Goal: Information Seeking & Learning: Learn about a topic

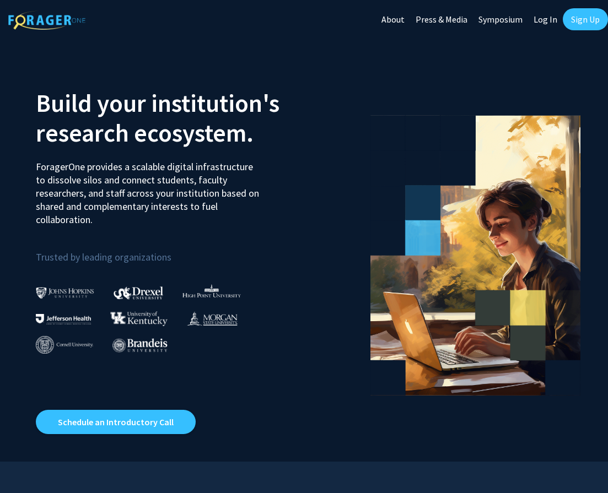
click at [540, 19] on link "Log In" at bounding box center [545, 19] width 35 height 39
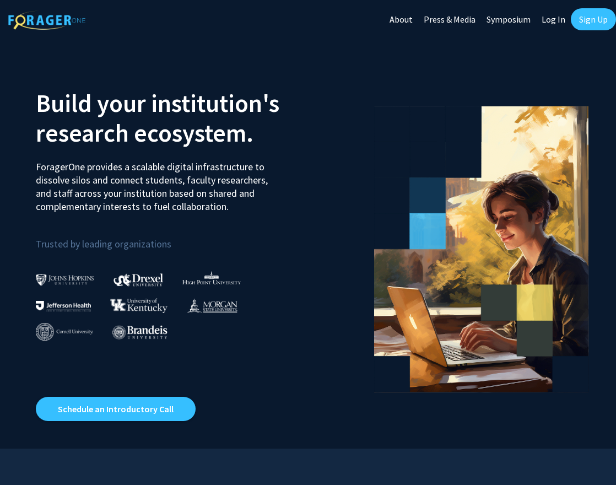
select select
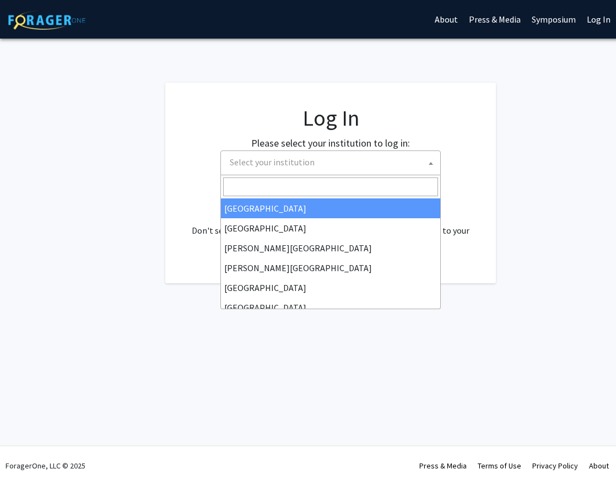
click at [333, 160] on span "Select your institution" at bounding box center [332, 162] width 215 height 23
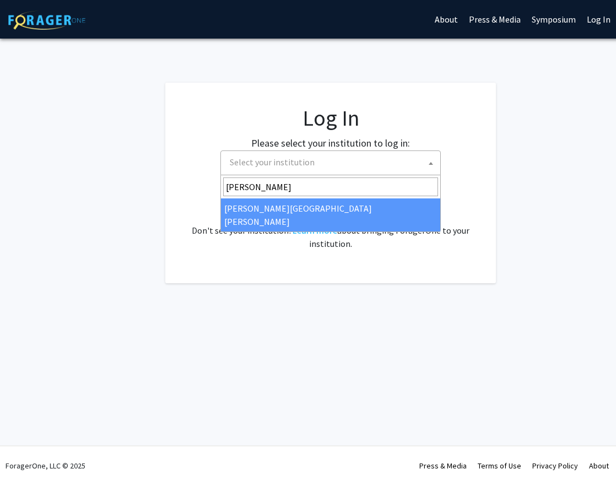
type input "[PERSON_NAME]"
select select "1"
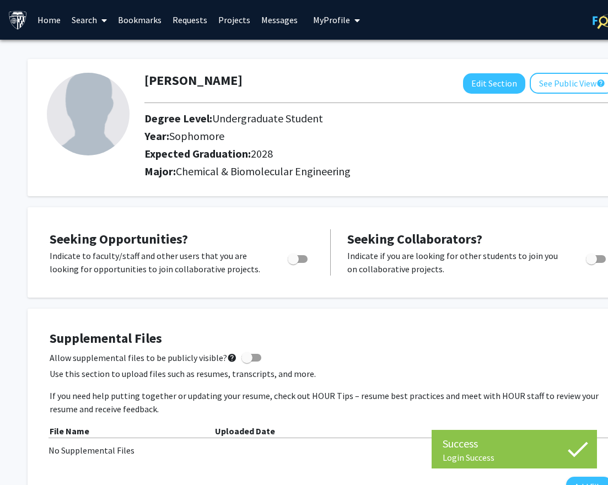
click at [100, 22] on span at bounding box center [102, 20] width 10 height 39
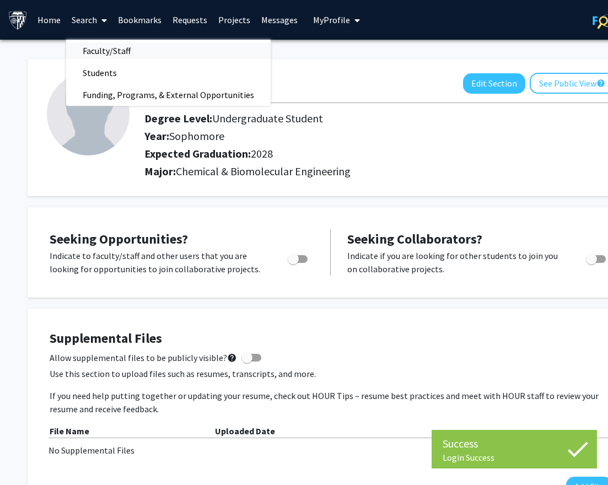
click at [101, 53] on span "Faculty/Staff" at bounding box center [106, 51] width 81 height 22
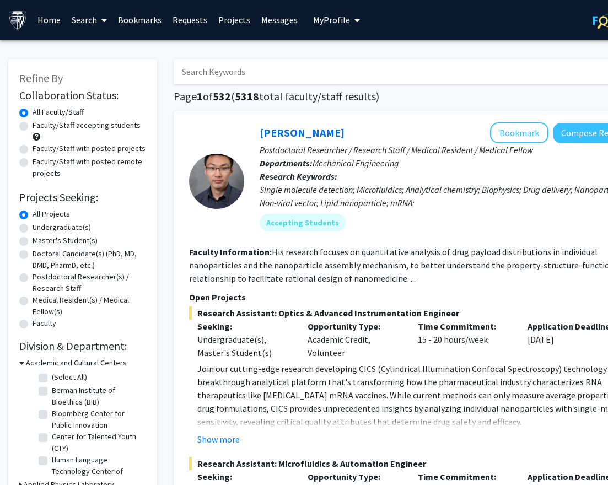
click at [81, 127] on label "Faculty/Staff accepting students" at bounding box center [87, 126] width 108 height 12
click at [40, 127] on input "Faculty/Staff accepting students" at bounding box center [36, 123] width 7 height 7
radio input "true"
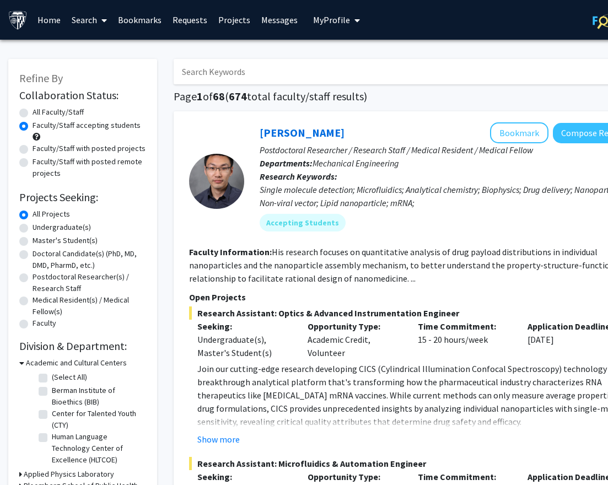
click at [90, 15] on link "Search" at bounding box center [89, 20] width 46 height 39
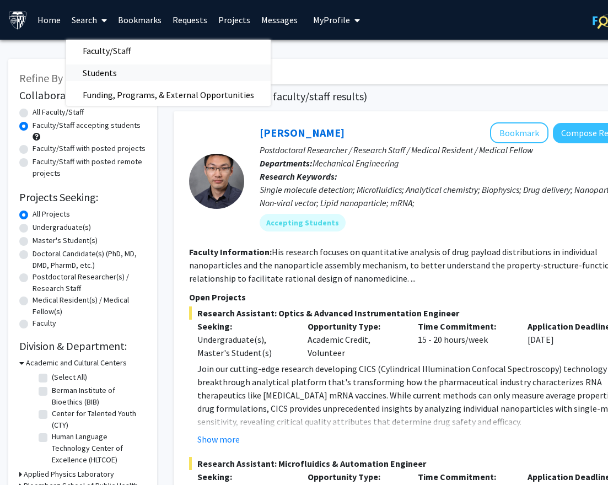
click at [106, 73] on span "Students" at bounding box center [99, 73] width 67 height 22
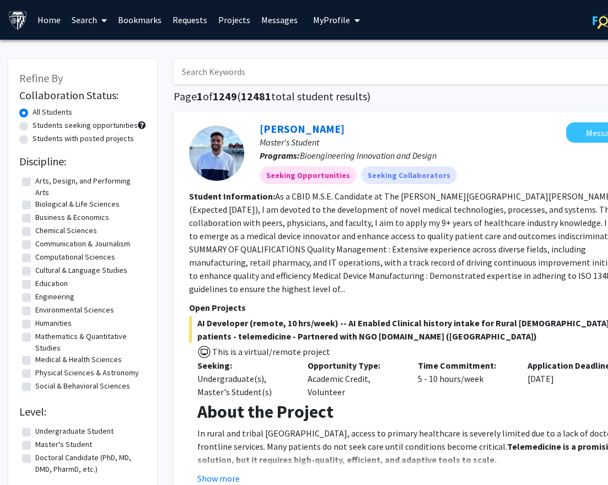
click at [83, 142] on label "Students with posted projects" at bounding box center [83, 139] width 101 height 12
click at [40, 140] on input "Students with posted projects" at bounding box center [36, 136] width 7 height 7
radio input "true"
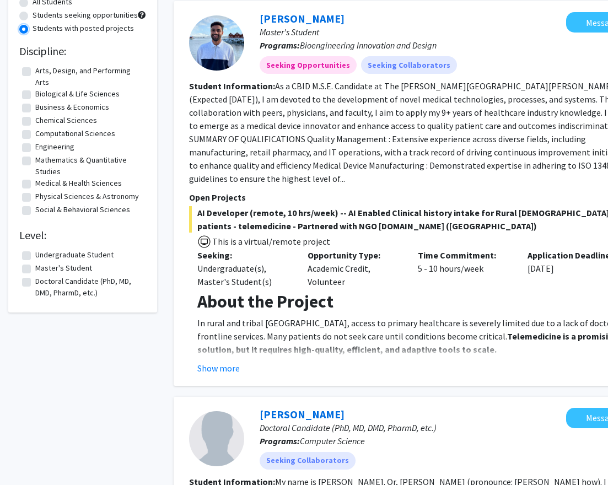
scroll to position [55, 0]
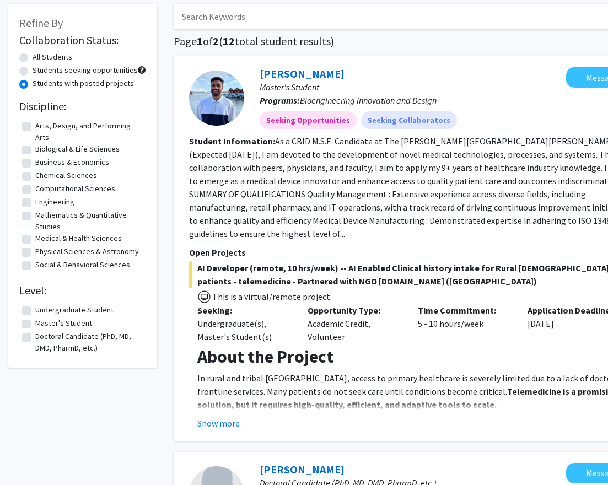
click at [240, 417] on div "Show more" at bounding box center [417, 423] width 440 height 13
click at [215, 417] on button "Show more" at bounding box center [218, 423] width 42 height 13
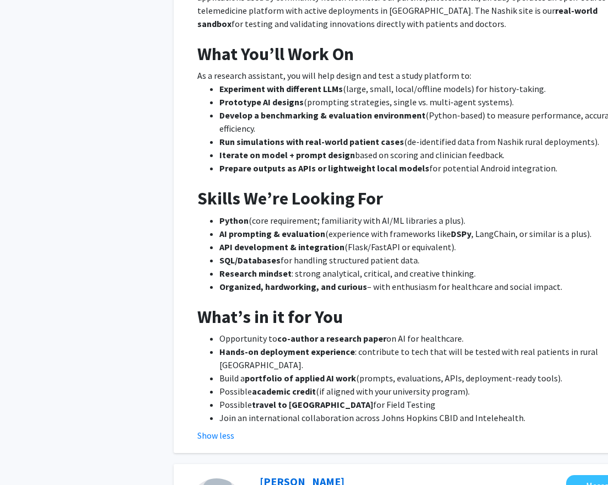
scroll to position [496, 0]
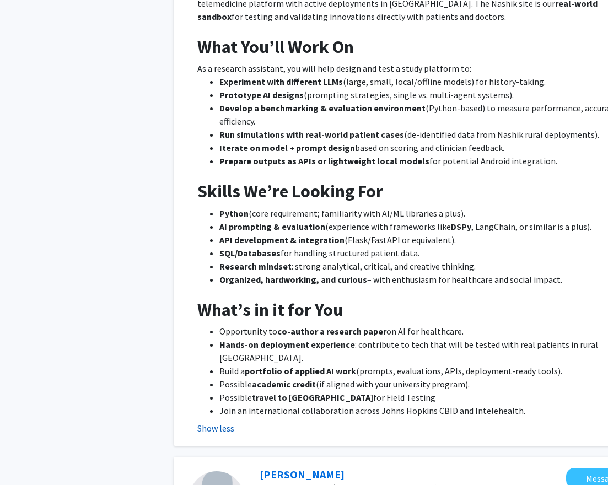
click at [218, 422] on button "Show less" at bounding box center [215, 428] width 37 height 13
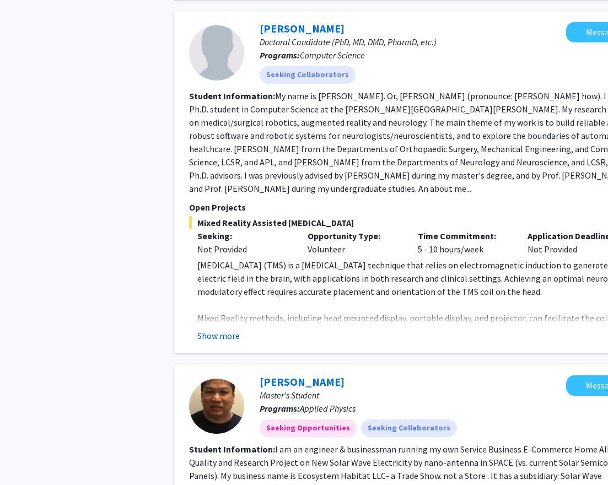
click at [223, 329] on button "Show more" at bounding box center [218, 335] width 42 height 13
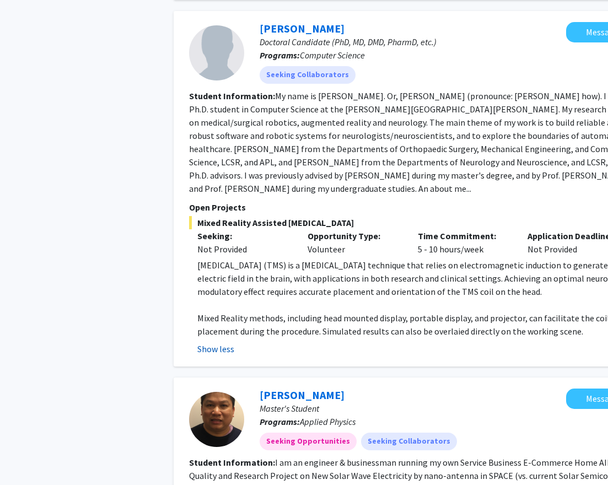
click at [215, 342] on button "Show less" at bounding box center [215, 348] width 37 height 13
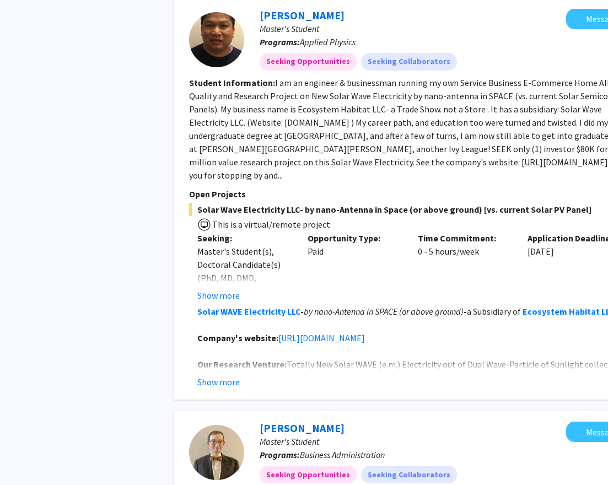
scroll to position [882, 0]
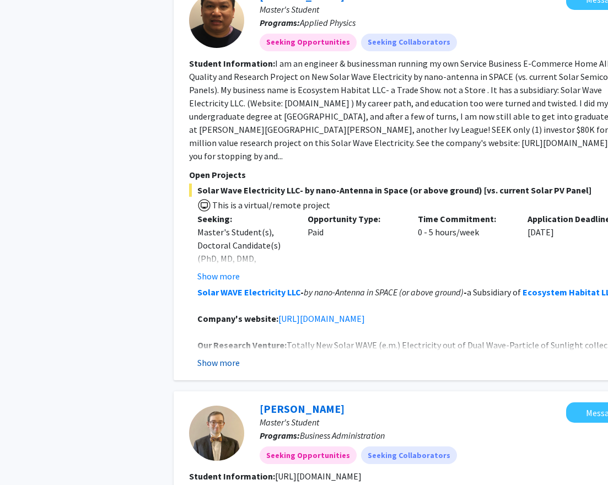
click at [228, 356] on button "Show more" at bounding box center [218, 362] width 42 height 13
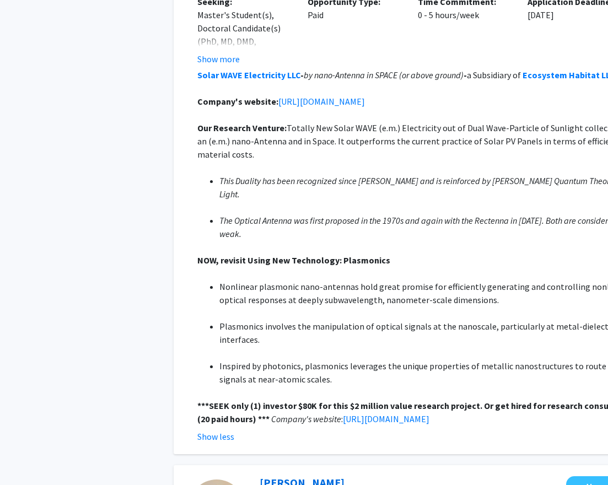
scroll to position [1102, 0]
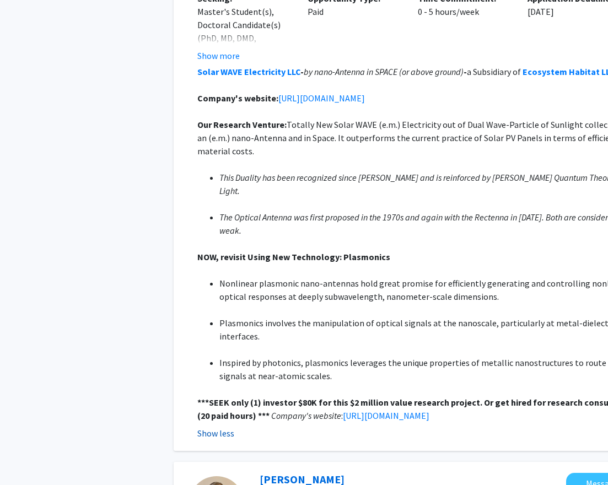
click at [213, 427] on button "Show less" at bounding box center [215, 433] width 37 height 13
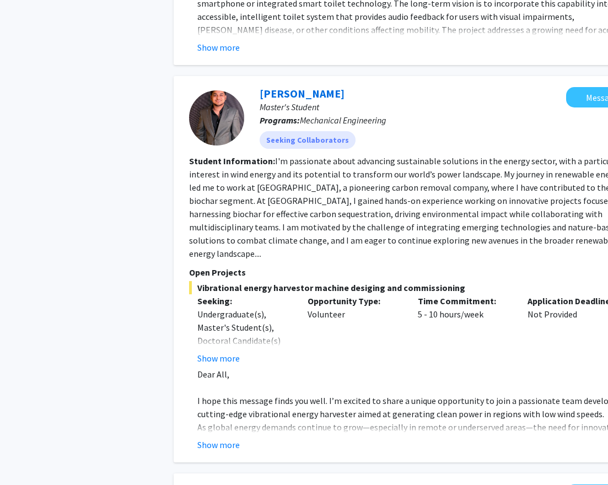
scroll to position [2204, 0]
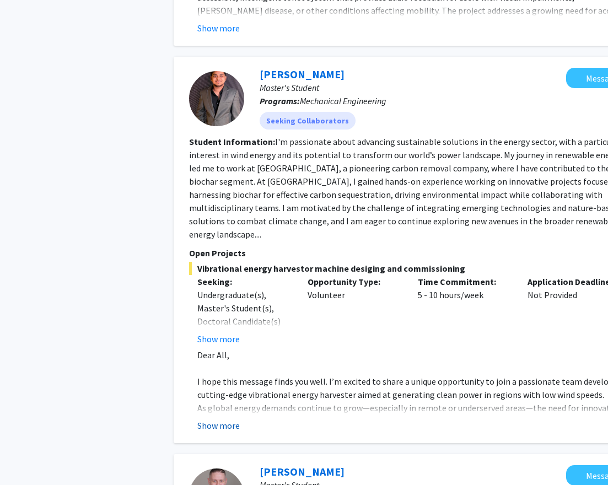
click at [224, 419] on button "Show more" at bounding box center [218, 425] width 42 height 13
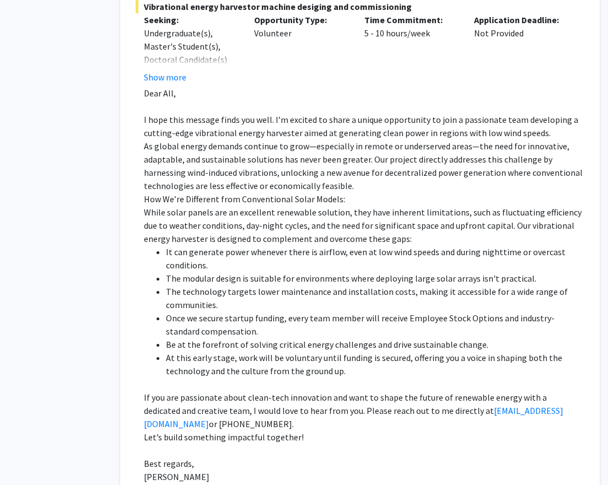
scroll to position [2480, 53]
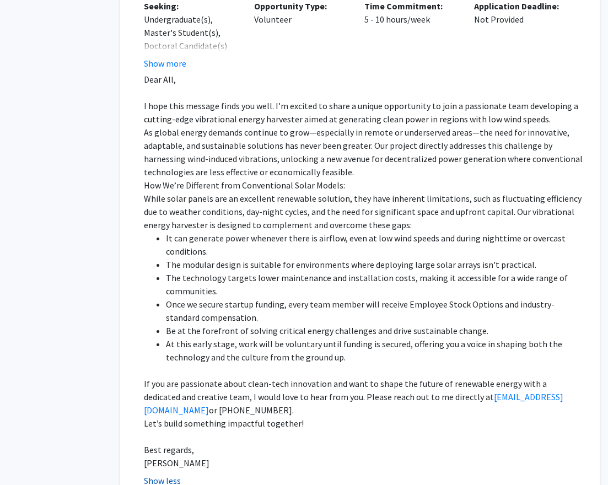
click at [168, 474] on button "Show less" at bounding box center [162, 480] width 37 height 13
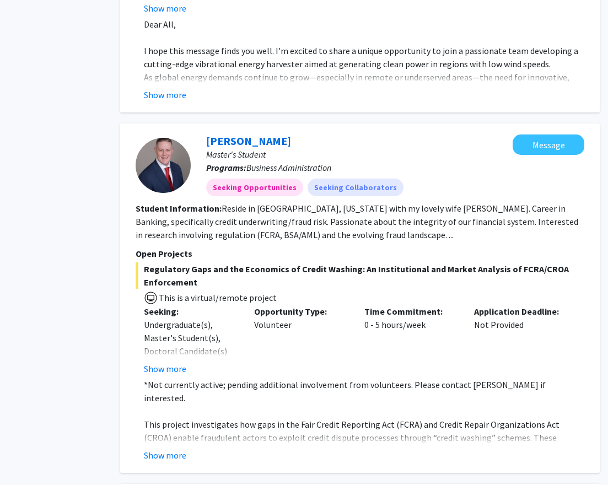
scroll to position [2590, 53]
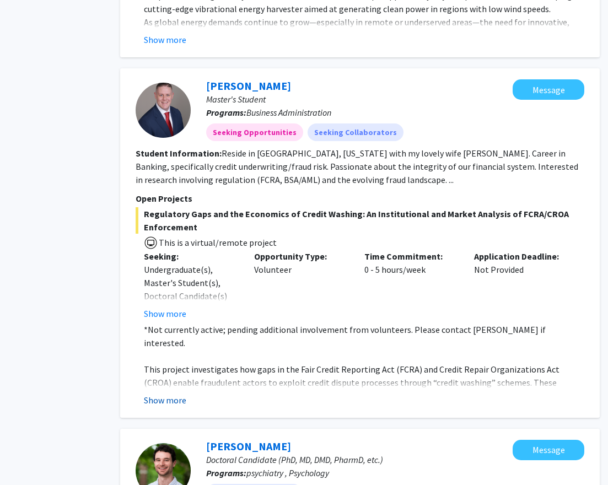
click at [164, 393] on button "Show more" at bounding box center [165, 399] width 42 height 13
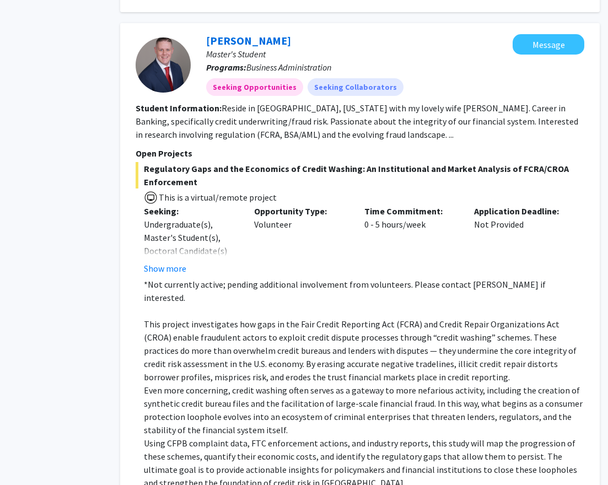
scroll to position [2700, 53]
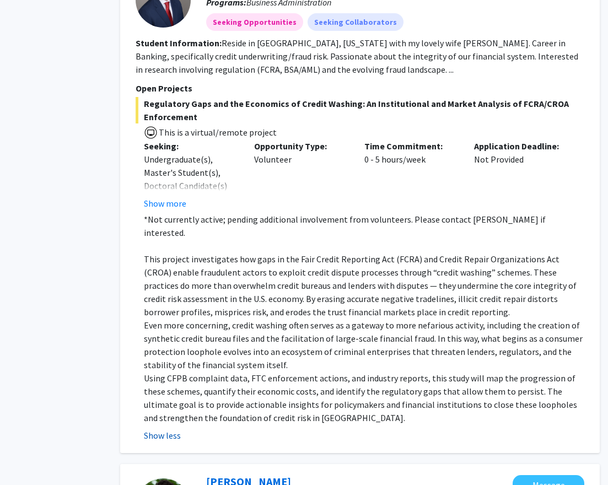
click at [167, 429] on button "Show less" at bounding box center [162, 435] width 37 height 13
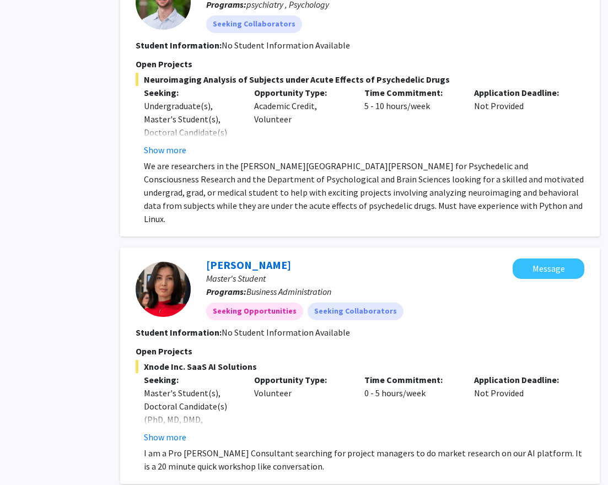
scroll to position [3073, 53]
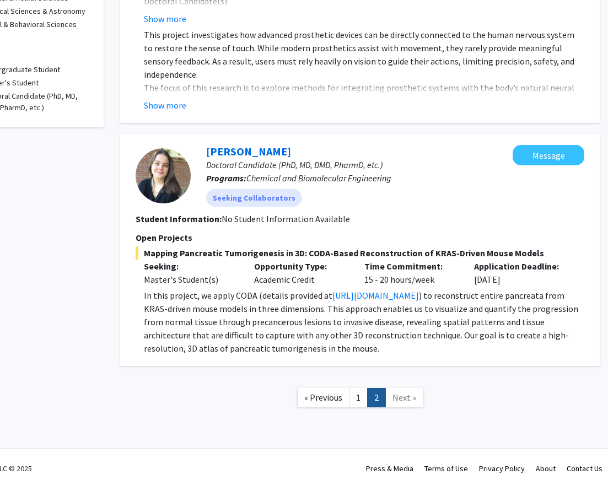
scroll to position [298, 53]
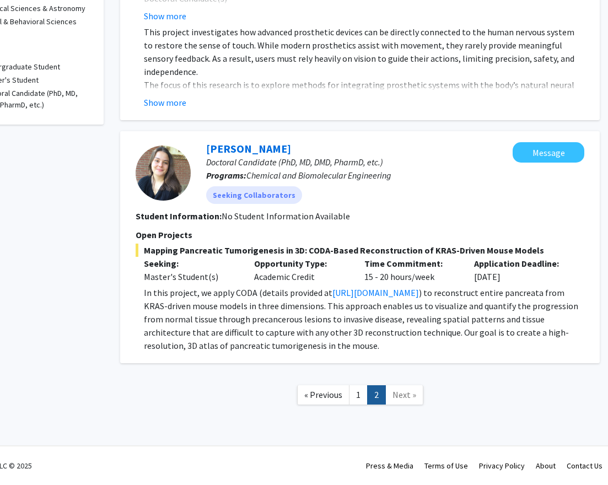
click at [207, 380] on nav "« Previous 1 2 Next »" at bounding box center [359, 396] width 479 height 45
click at [323, 333] on p "In this project, we apply CODA (details provided at https://www.nature.com/arti…" at bounding box center [364, 319] width 440 height 66
click at [123, 337] on div "Lucie Dequiedt Doctoral Candidate (PhD, MD, DMD, PharmD, etc.) Programs: Chemic…" at bounding box center [359, 247] width 479 height 232
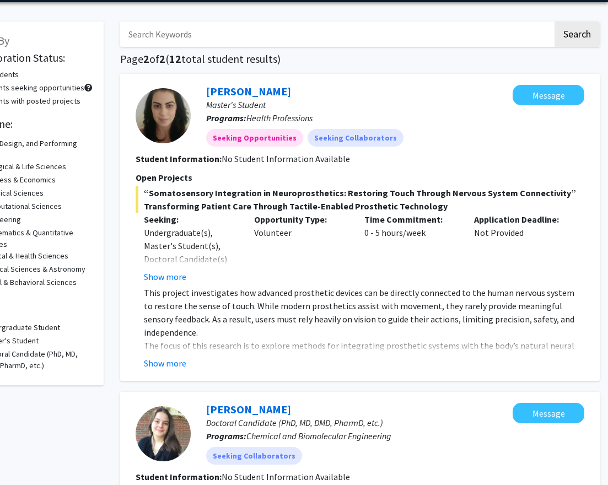
scroll to position [0, 53]
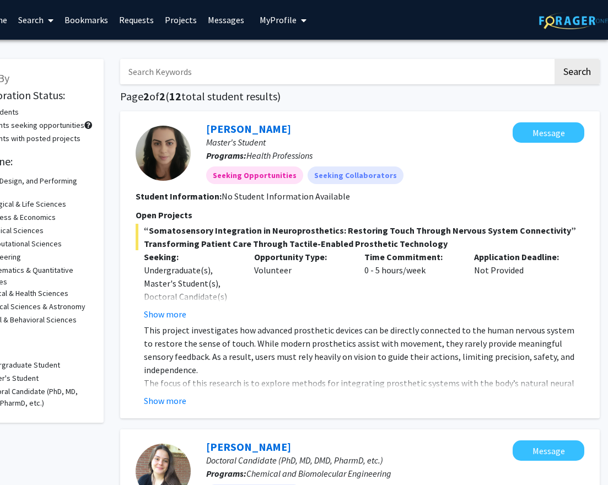
click at [45, 19] on span at bounding box center [49, 20] width 10 height 39
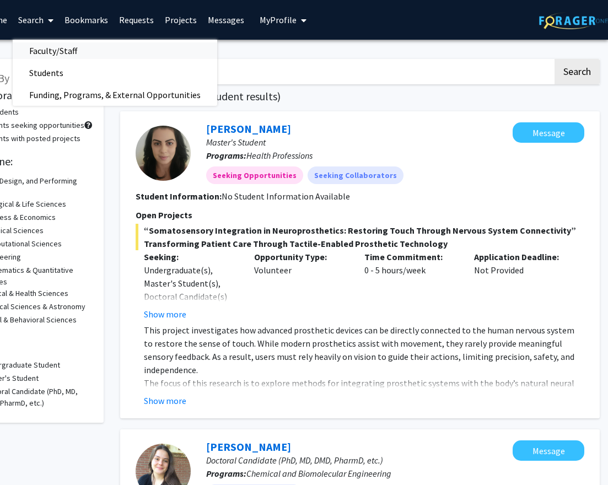
click at [79, 55] on span "Faculty/Staff" at bounding box center [53, 51] width 81 height 22
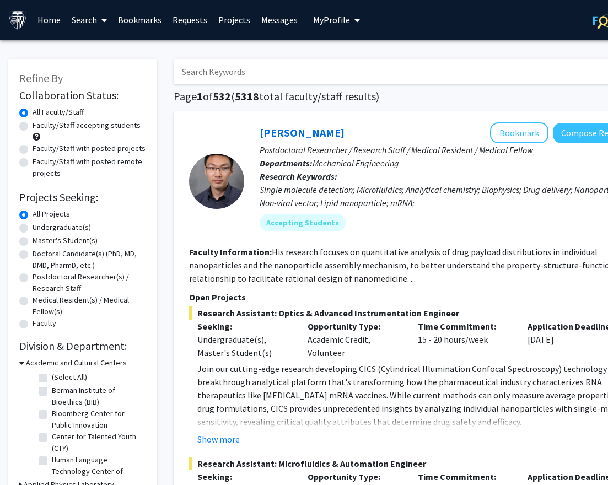
click at [260, 76] on input "Search Keywords" at bounding box center [390, 71] width 433 height 25
type input "spangler"
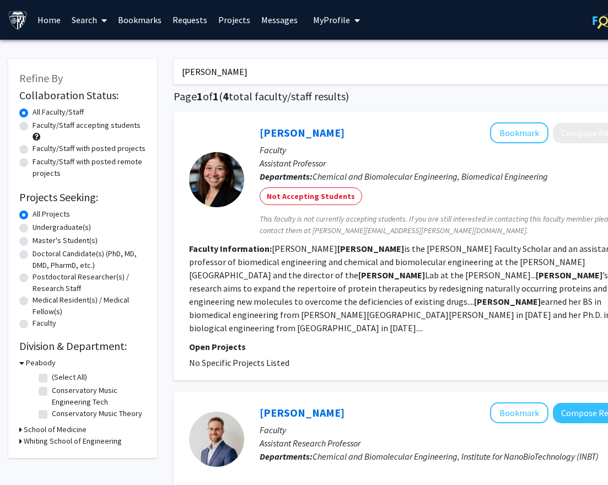
drag, startPoint x: 239, startPoint y: 79, endPoint x: 127, endPoint y: 77, distance: 111.3
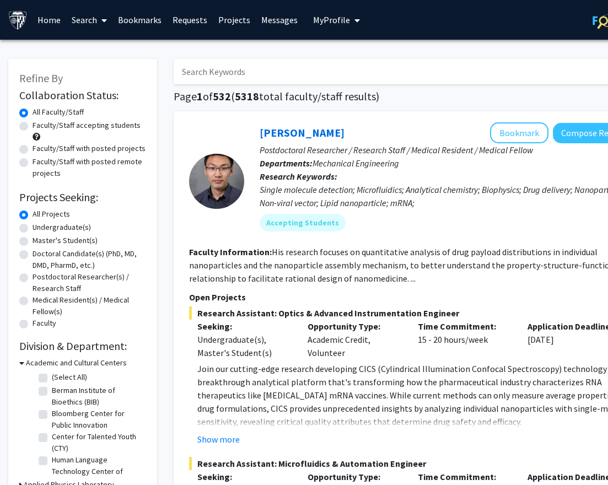
click at [64, 128] on label "Faculty/Staff accepting students" at bounding box center [87, 126] width 108 height 12
click at [40, 127] on input "Faculty/Staff accepting students" at bounding box center [36, 123] width 7 height 7
radio input "true"
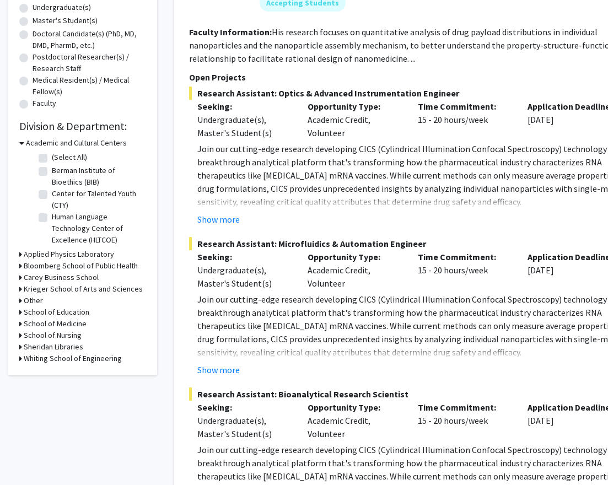
scroll to position [220, 0]
click at [29, 359] on h3 "Whiting School of Engineering" at bounding box center [73, 358] width 98 height 12
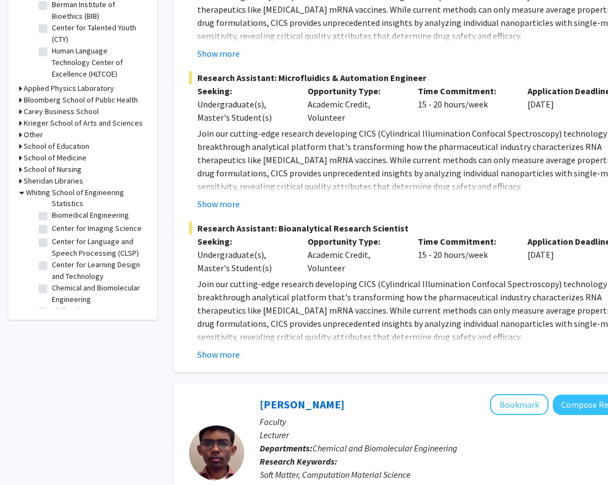
scroll to position [55, 0]
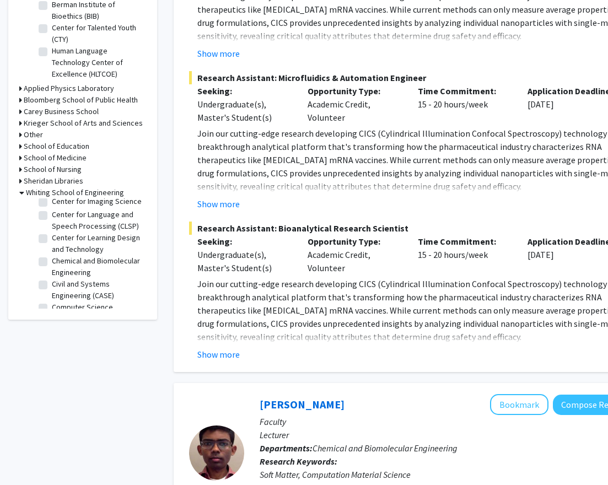
click at [77, 272] on label "Chemical and Biomolecular Engineering" at bounding box center [97, 266] width 91 height 23
click at [59, 262] on input "Chemical and Biomolecular Engineering" at bounding box center [55, 258] width 7 height 7
checkbox input "true"
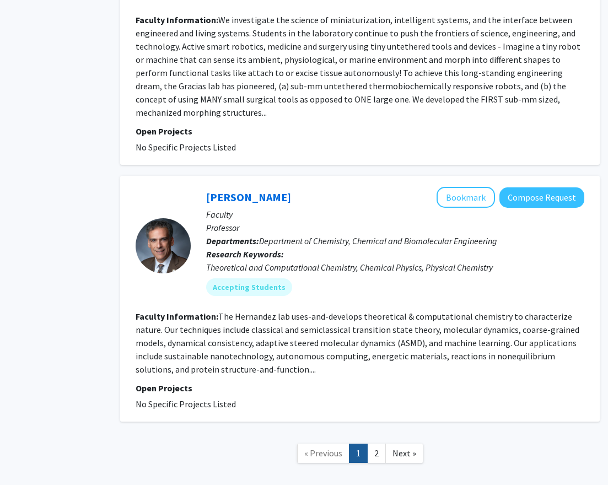
scroll to position [2862, 53]
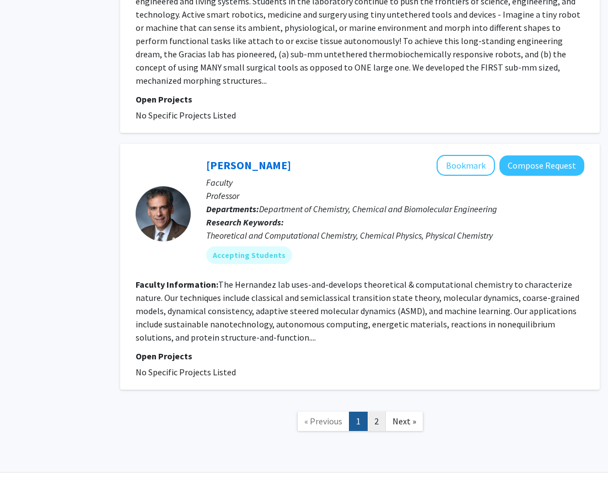
click at [375, 412] on link "2" at bounding box center [376, 421] width 19 height 19
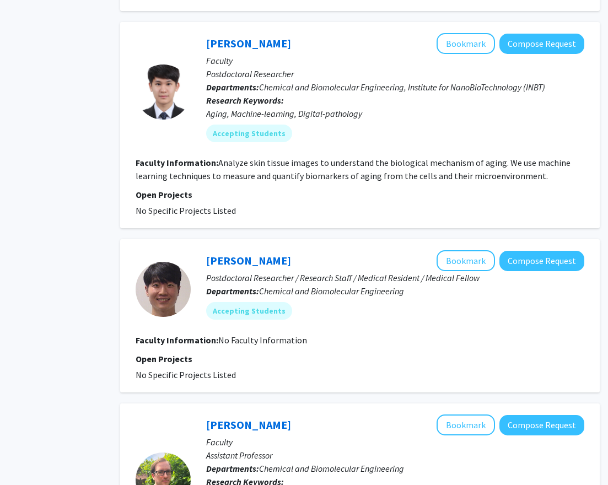
scroll to position [1060, 53]
